Goal: Communication & Community: Answer question/provide support

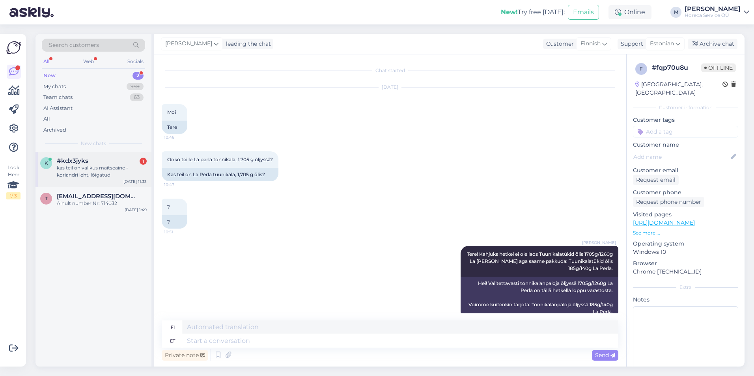
scroll to position [279, 0]
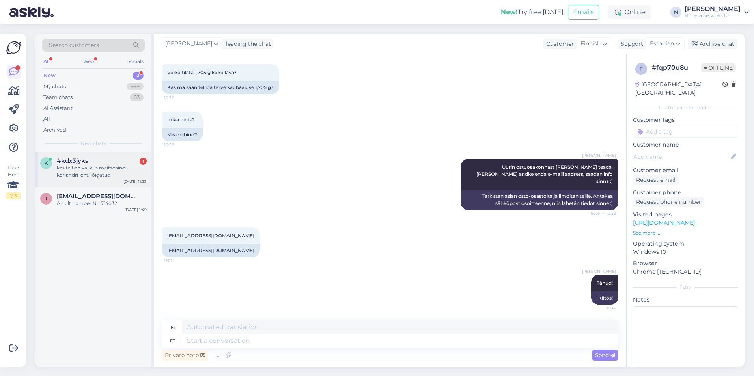
click at [87, 168] on div "kas teil on valikus maitseaine - koriandri leht, lõigatud" at bounding box center [102, 171] width 90 height 14
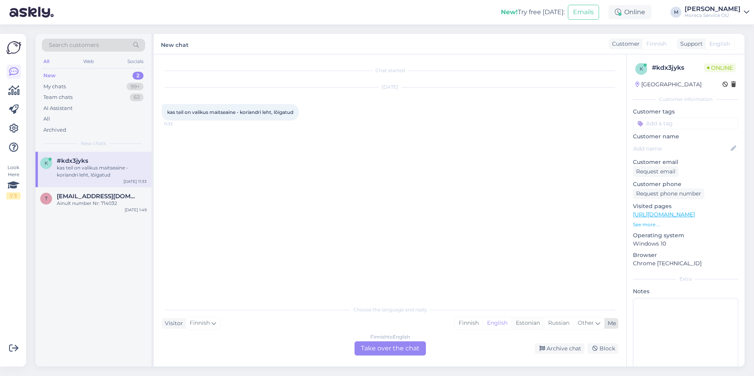
click at [530, 323] on div "Estonian" at bounding box center [527, 323] width 32 height 12
click at [78, 199] on span "[EMAIL_ADDRESS][DOMAIN_NAME]" at bounding box center [98, 196] width 82 height 7
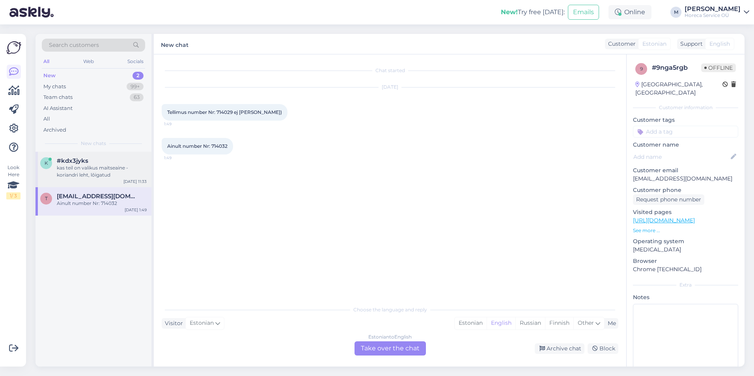
click at [75, 164] on div "kas teil on valikus maitseaine - koriandri leht, lõigatud" at bounding box center [102, 171] width 90 height 14
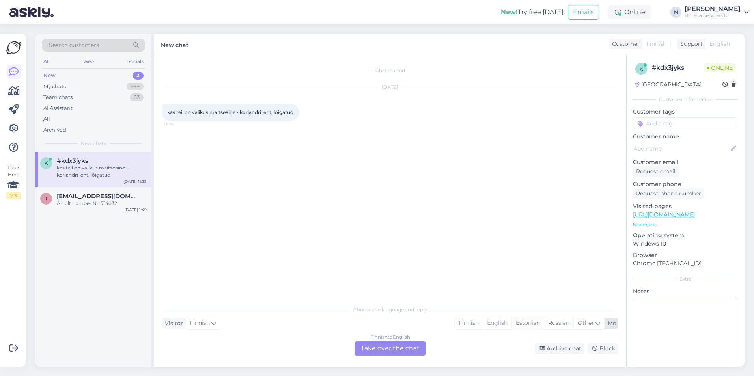
click at [531, 323] on div "Estonian" at bounding box center [527, 323] width 32 height 12
click at [375, 349] on div "Finnish to Estonian Take over the chat" at bounding box center [389, 348] width 71 height 14
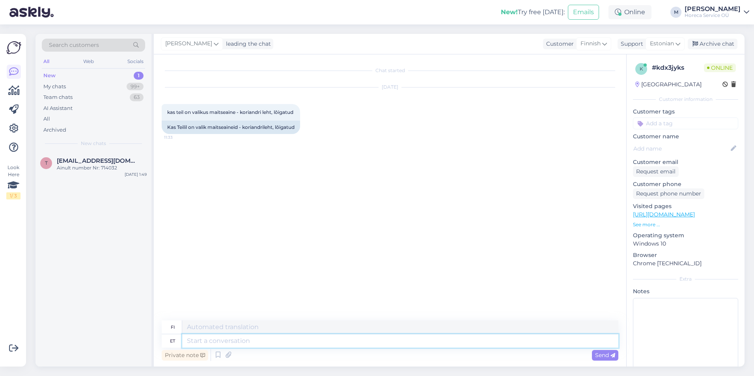
click at [287, 344] on textarea at bounding box center [400, 340] width 436 height 13
type textarea "Tere!"
type textarea "Hei!"
type textarea "Tere! meil on"
type textarea "Hei! Meillä on"
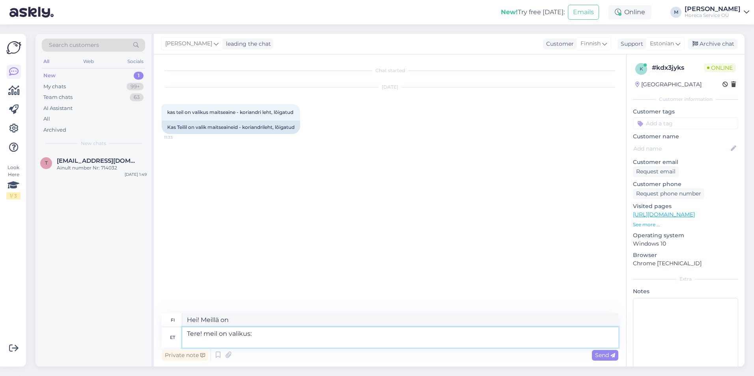
paste textarea "Koriander jahvatatud 355g Santa [PERSON_NAME]"
type textarea "Tere! meil on valikus: Koriander jahvatatud 355g [GEOGRAPHIC_DATA][PERSON_NAME]"
type textarea "Hei! Meillä on varastossa: Jauhettu korianteri 355g [GEOGRAPHIC_DATA][PERSON_NA…"
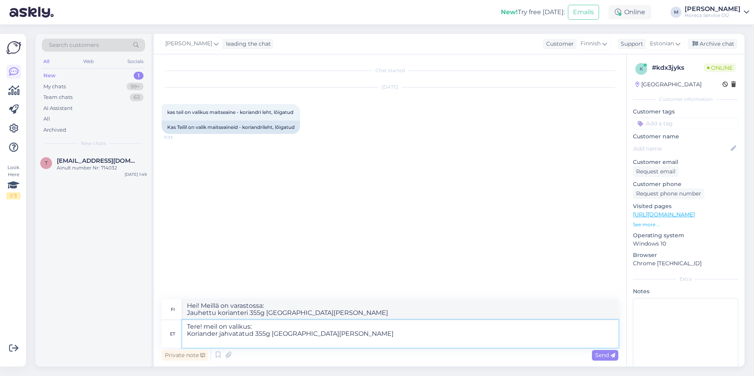
drag, startPoint x: 250, startPoint y: 325, endPoint x: 228, endPoint y: 327, distance: 21.4
click at [228, 327] on textarea "Tere! meil on valikus: Koriander jahvatatud 355g [GEOGRAPHIC_DATA][PERSON_NAME]" at bounding box center [400, 334] width 436 height 28
click at [233, 341] on textarea "Tere! meil on laos olemas: Koriander jahvatatud 355g Santa [PERSON_NAME]" at bounding box center [400, 334] width 436 height 28
paste textarea "Koriander terve 270g [GEOGRAPHIC_DATA][PERSON_NAME]"
type textarea "Tere! meil on laos olemas: Koriander jahvatatud 355g Santa [PERSON_NAME] terve …"
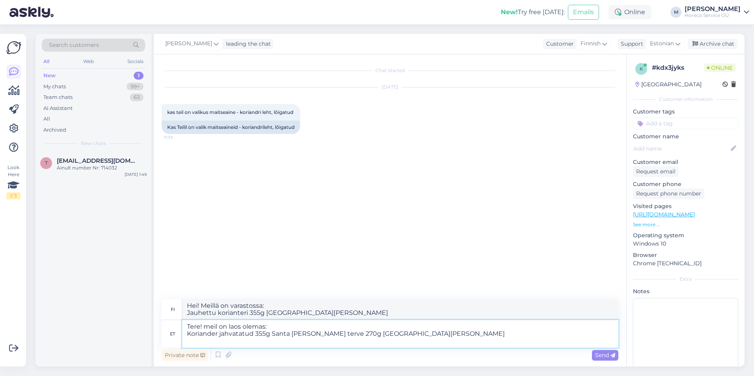
type textarea "Hei! Meillä on varastossa: Jauhettu korianteri 355 g Santa [PERSON_NAME] Kokona…"
type textarea "Tere! meil on laos olemas: Koriander jahvatatud 355g Santa [PERSON_NAME] terve …"
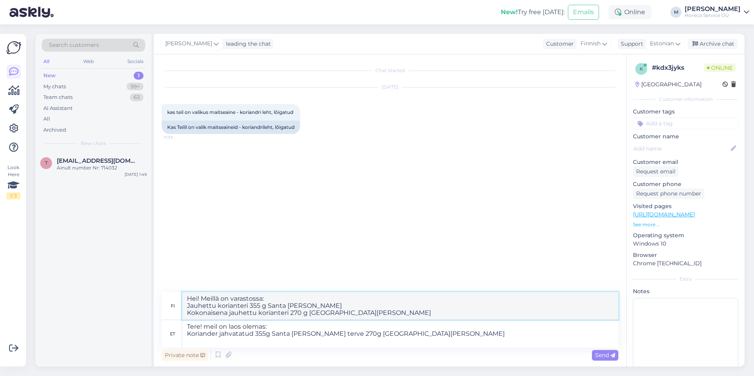
drag, startPoint x: 363, startPoint y: 309, endPoint x: 172, endPoint y: 290, distance: 192.6
click at [172, 290] on div "Chat started [DATE] kas teil on valikus maitseaine - koriandri leht, lõigatud 1…" at bounding box center [390, 210] width 472 height 312
type textarea "Kokonaisena jauhettu korianteri 270 g [GEOGRAPHIC_DATA][PERSON_NAME]"
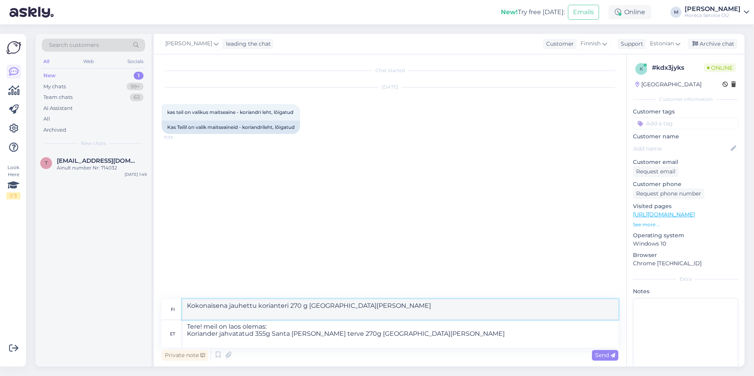
drag, startPoint x: 353, startPoint y: 312, endPoint x: 160, endPoint y: 312, distance: 193.2
click at [160, 312] on div "Chat started [DATE] kas teil on valikus maitseaine - koriandri leht, lõigatud 1…" at bounding box center [390, 210] width 472 height 312
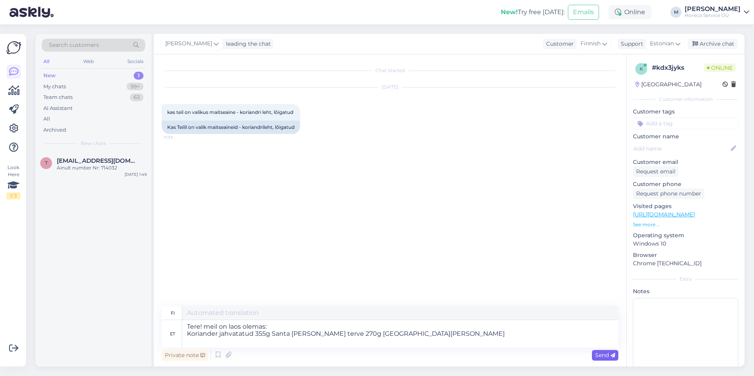
click at [604, 354] on span "Send" at bounding box center [605, 355] width 20 height 7
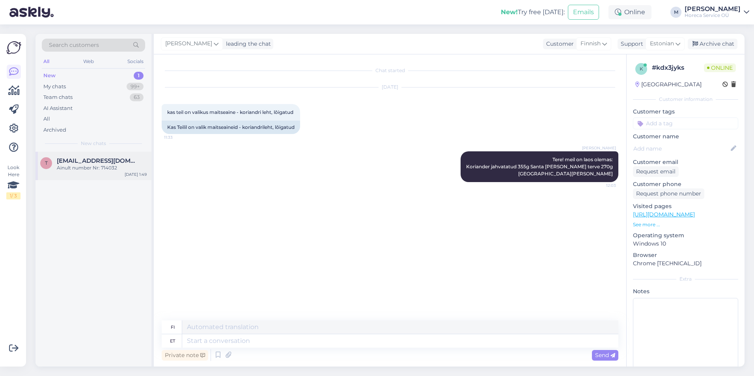
click at [90, 170] on div "Ainult number Nr: 714032" at bounding box center [102, 167] width 90 height 7
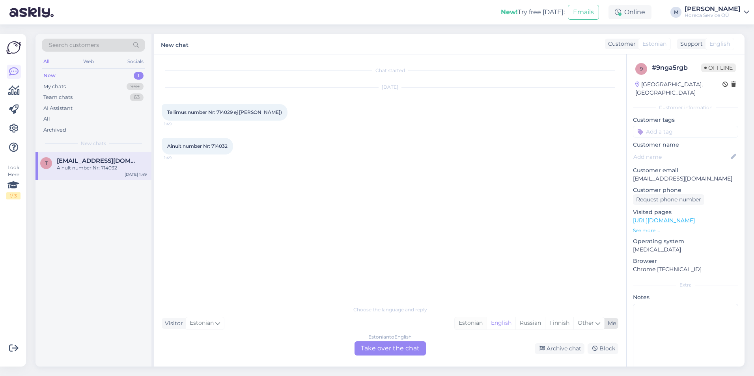
click at [469, 323] on div "Estonian" at bounding box center [471, 323] width 32 height 12
click at [395, 350] on div "Estonian to Estonian Take over the chat" at bounding box center [389, 348] width 71 height 14
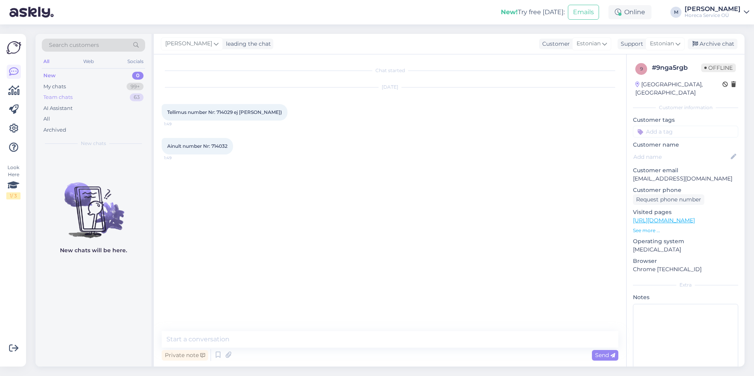
click at [69, 93] on div "Team chats" at bounding box center [57, 97] width 29 height 8
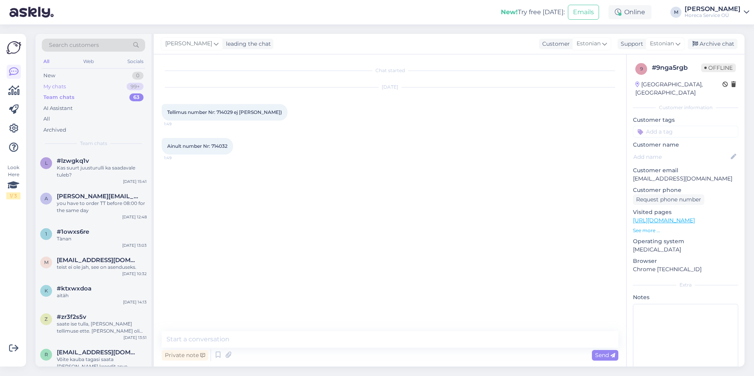
click at [80, 87] on div "My chats 99+" at bounding box center [93, 86] width 103 height 11
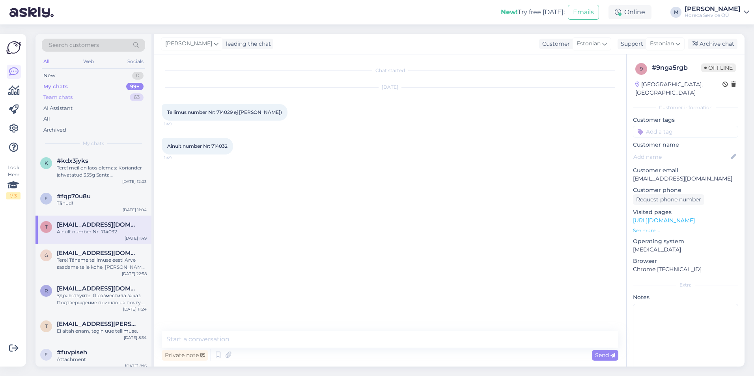
click at [88, 99] on div "Team chats 63" at bounding box center [93, 97] width 103 height 11
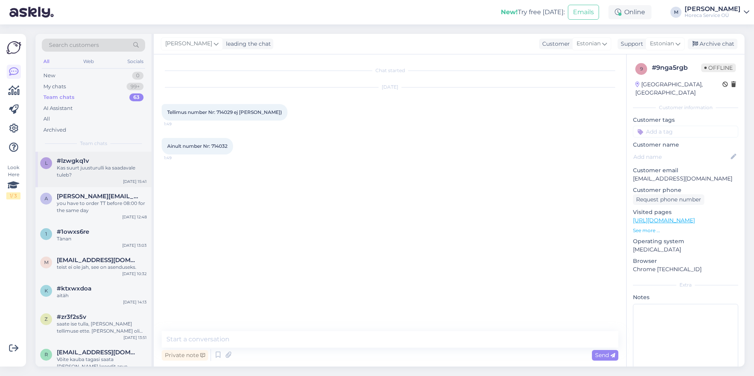
click at [92, 168] on div "Kas suurt juusturulli ka saadavale tuleb?" at bounding box center [102, 171] width 90 height 14
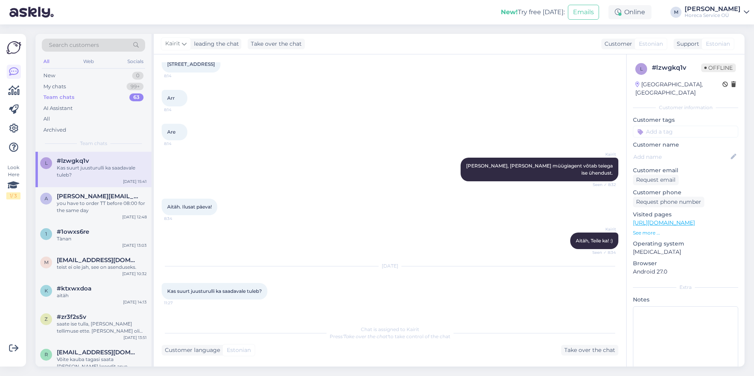
scroll to position [524, 0]
click at [88, 203] on div "you have to order TT before 08:00 for the same day" at bounding box center [102, 207] width 90 height 14
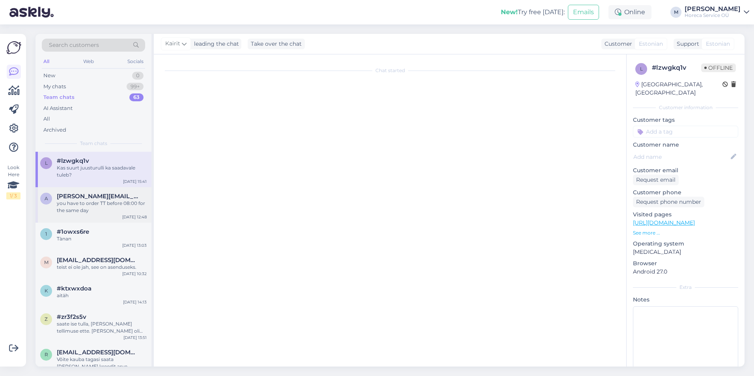
scroll to position [15, 0]
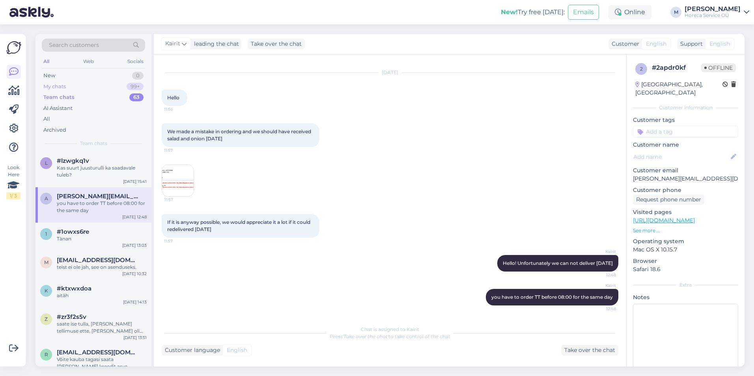
click at [71, 88] on div "My chats 99+" at bounding box center [93, 86] width 103 height 11
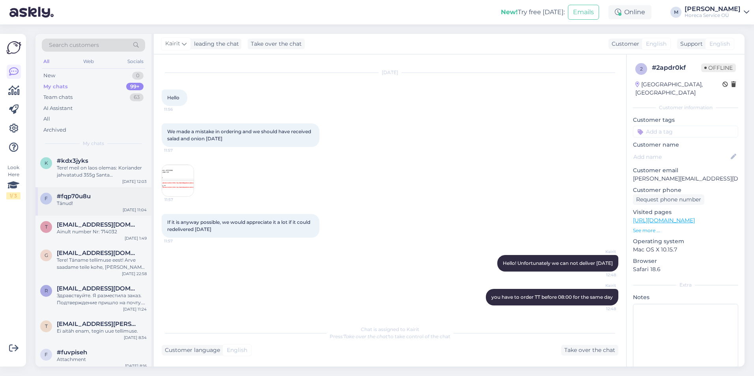
click at [91, 196] on div "#fqp70u8u" at bounding box center [102, 196] width 90 height 7
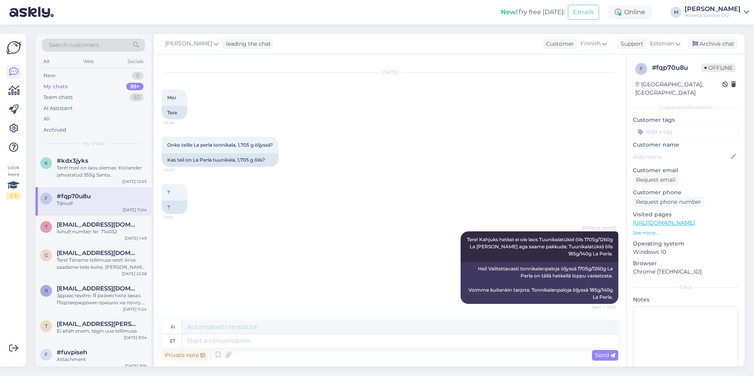
scroll to position [279, 0]
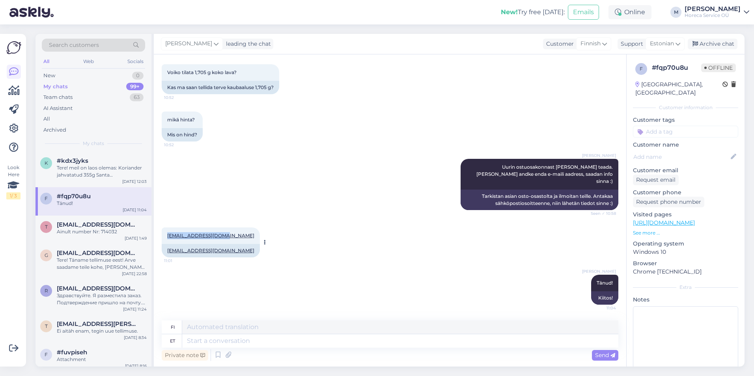
drag, startPoint x: 226, startPoint y: 238, endPoint x: 166, endPoint y: 241, distance: 60.0
click at [166, 241] on div "[EMAIL_ADDRESS][DOMAIN_NAME] 11:01" at bounding box center [211, 235] width 98 height 17
copy link "[EMAIL_ADDRESS][DOMAIN_NAME]"
